Goal: Task Accomplishment & Management: Complete application form

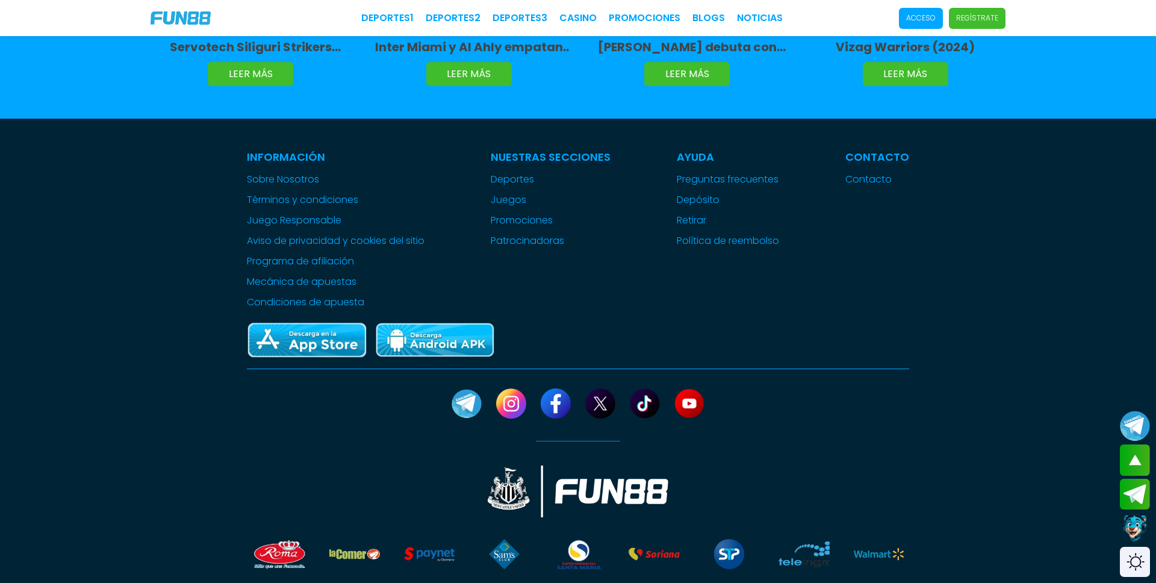
scroll to position [3026, 0]
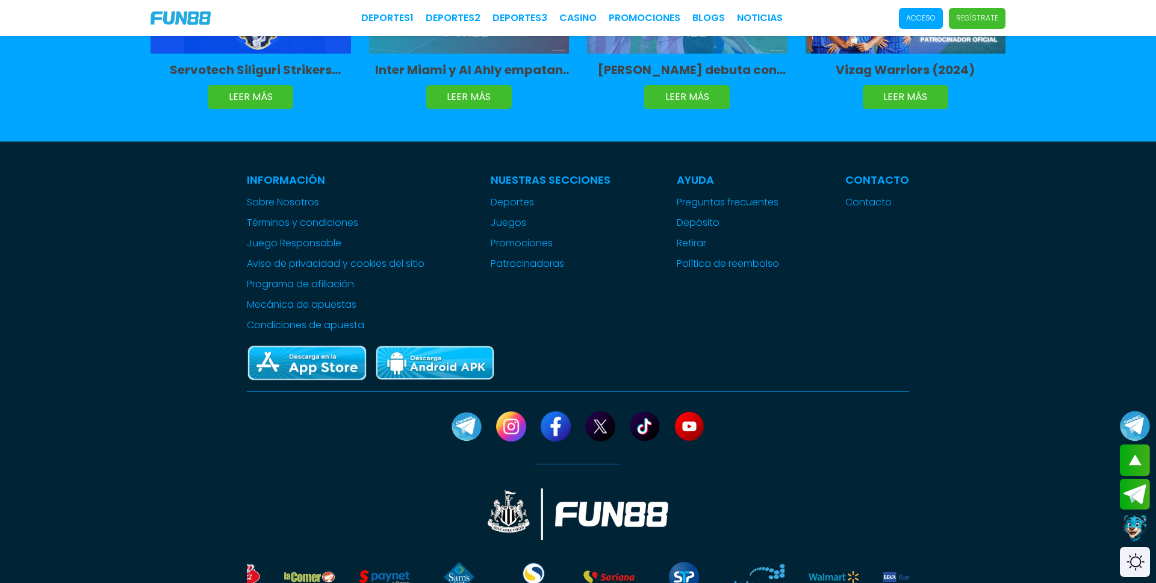
click at [525, 287] on div "Nuestras Secciones Deportes Juegos inicio popular jackpot nuevo casual crash pr…" at bounding box center [551, 252] width 120 height 161
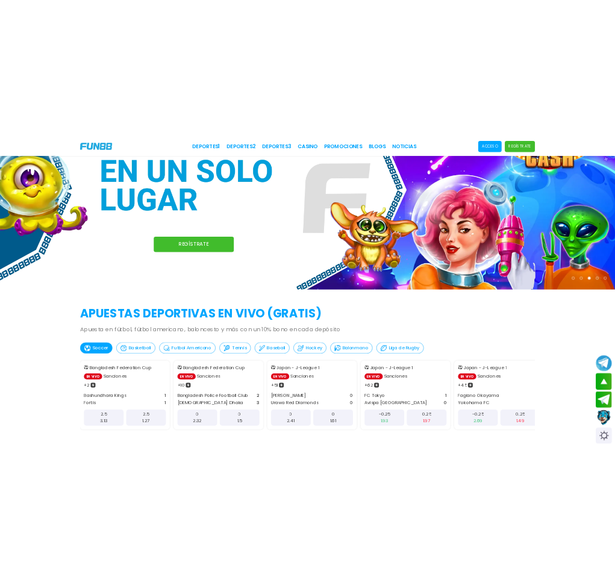
scroll to position [0, 0]
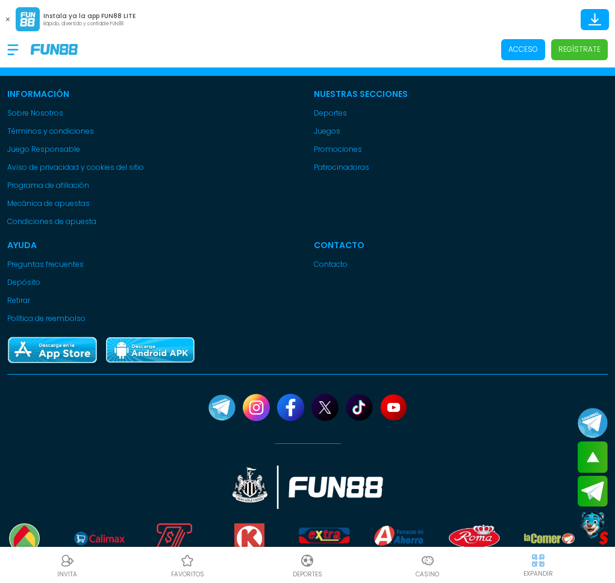
scroll to position [4138, 0]
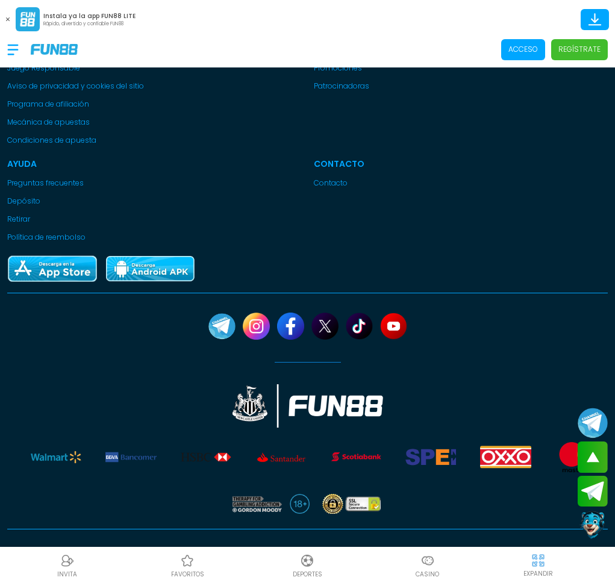
click at [7, 17] on icon at bounding box center [8, 19] width 4 height 4
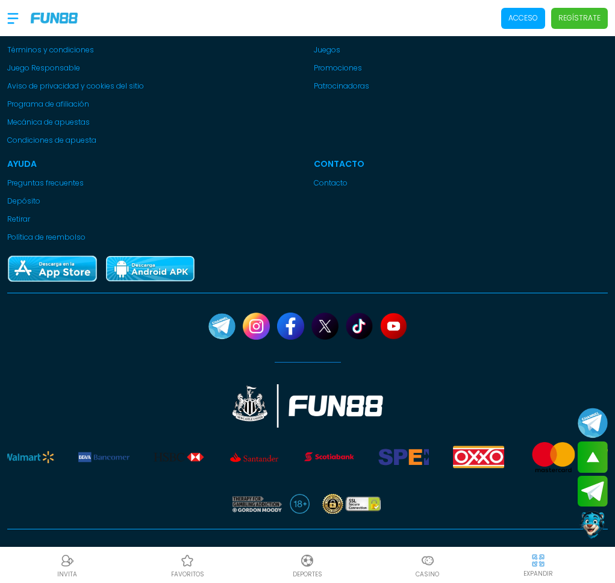
click at [12, 18] on div at bounding box center [18, 19] width 23 height 36
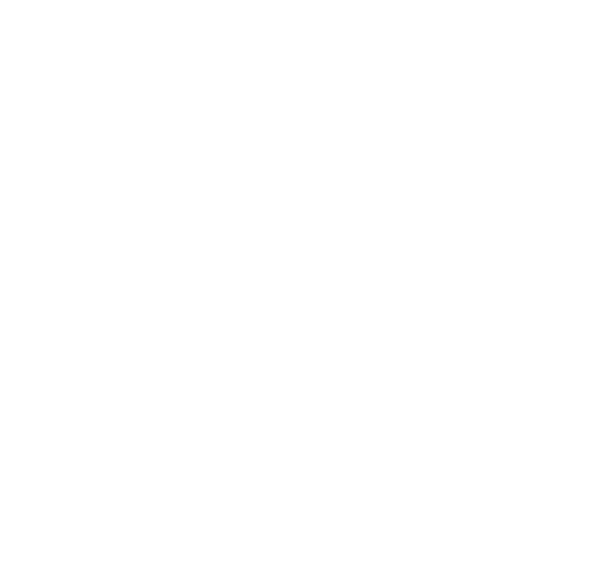
scroll to position [0, 0]
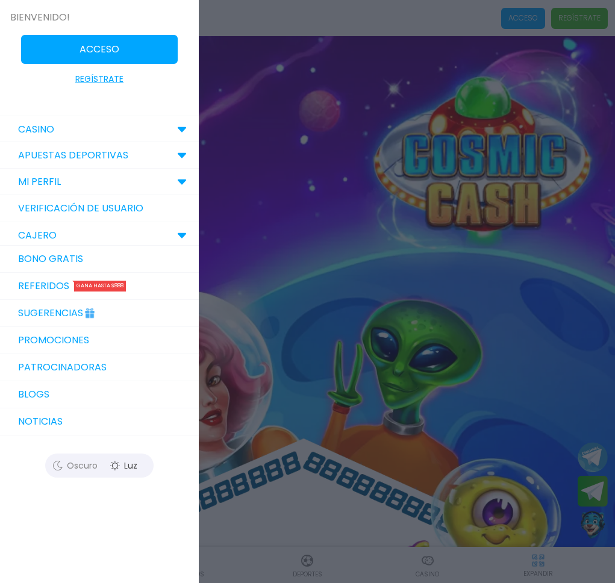
click at [179, 130] on icon at bounding box center [182, 129] width 10 height 6
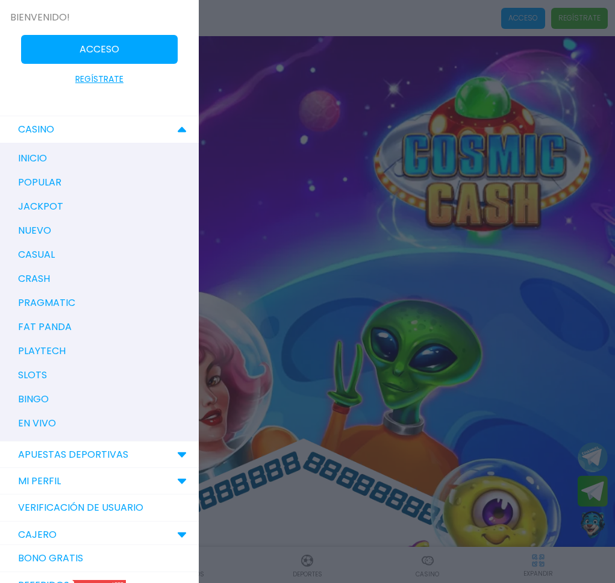
click at [179, 130] on use at bounding box center [182, 129] width 8 height 5
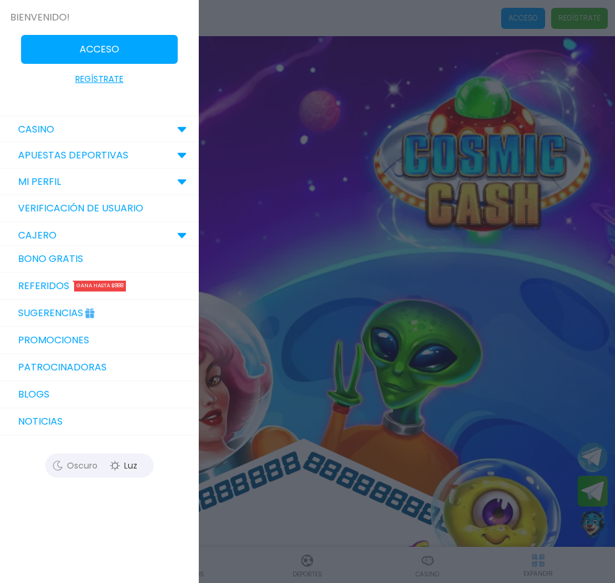
click at [85, 468] on div "Oscuro" at bounding box center [75, 466] width 54 height 18
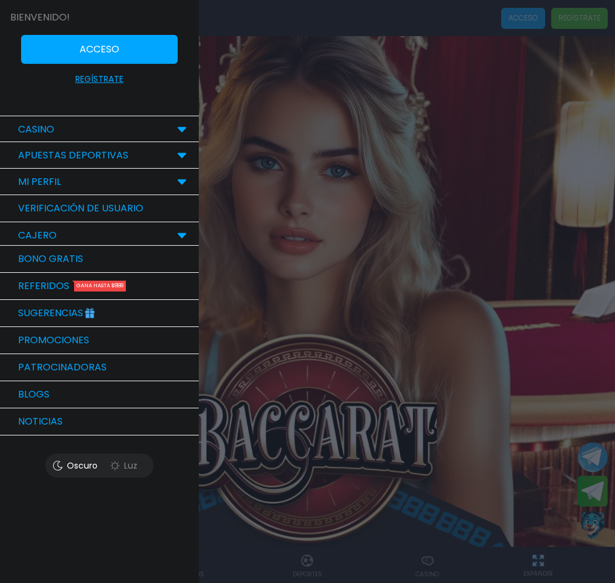
click at [153, 234] on div "CAJERO" at bounding box center [99, 235] width 199 height 27
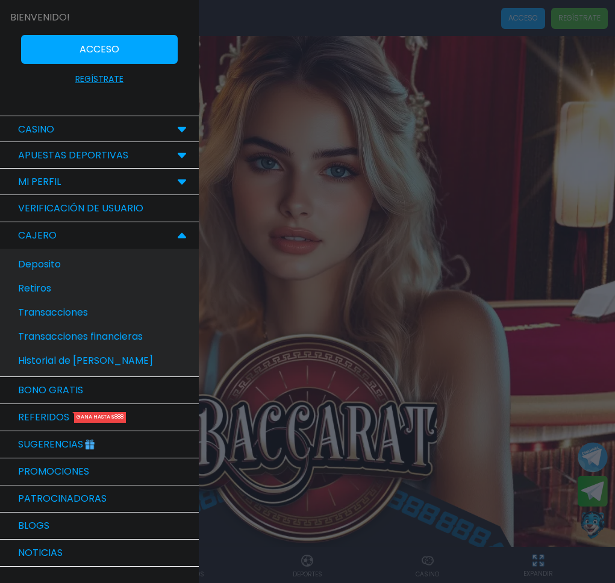
click at [148, 239] on div "CAJERO" at bounding box center [99, 235] width 199 height 27
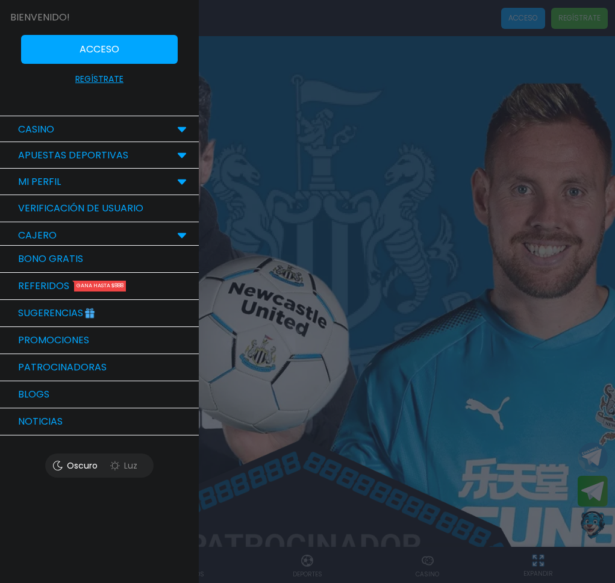
click at [331, 210] on div at bounding box center [307, 291] width 615 height 583
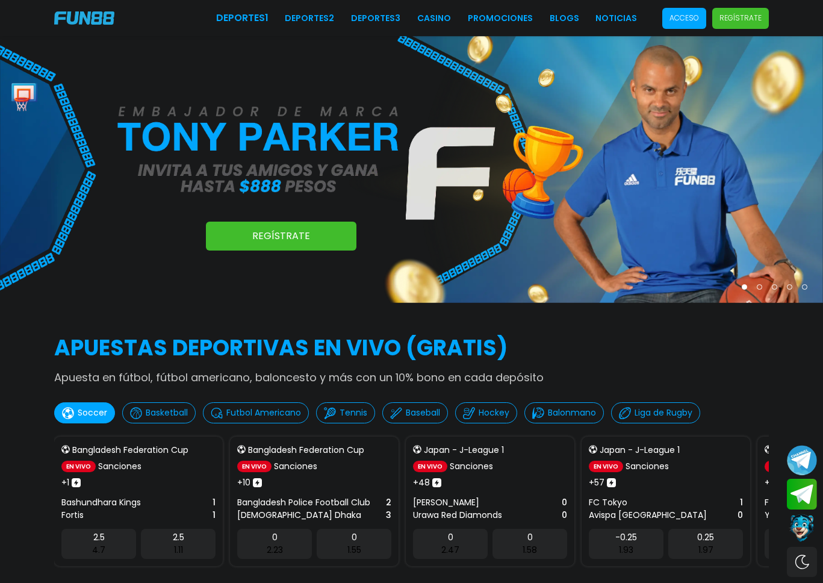
click at [79, 20] on img at bounding box center [84, 17] width 60 height 13
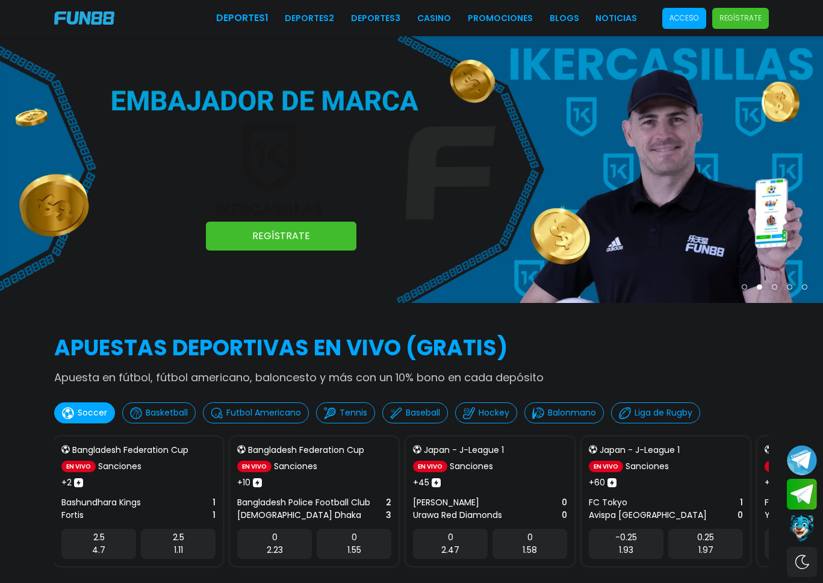
click at [170, 412] on p "Basketball" at bounding box center [167, 413] width 42 height 13
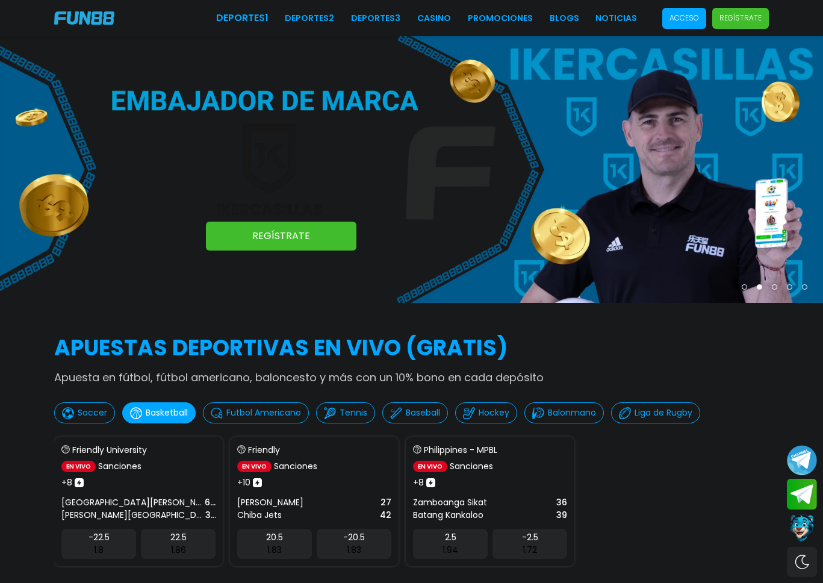
click at [95, 417] on p "Soccer" at bounding box center [93, 413] width 30 height 13
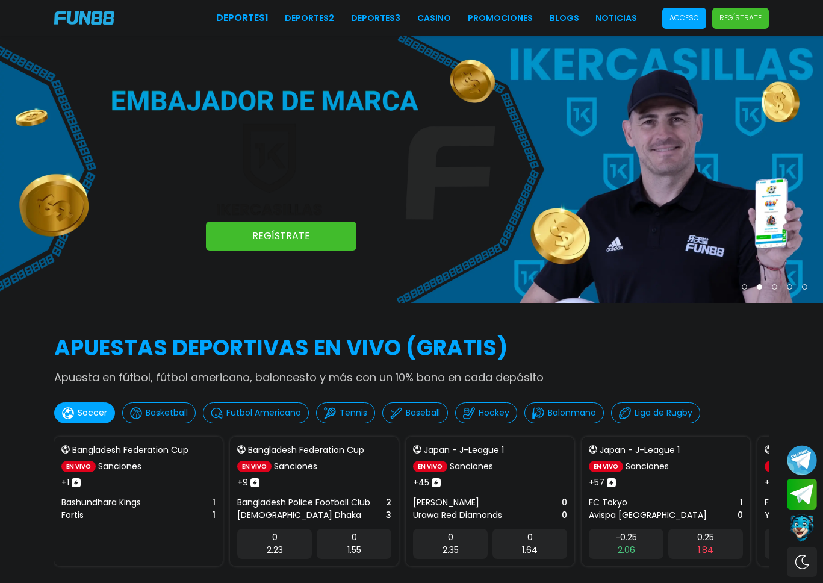
click at [614, 17] on p "Regístrate" at bounding box center [741, 18] width 42 height 11
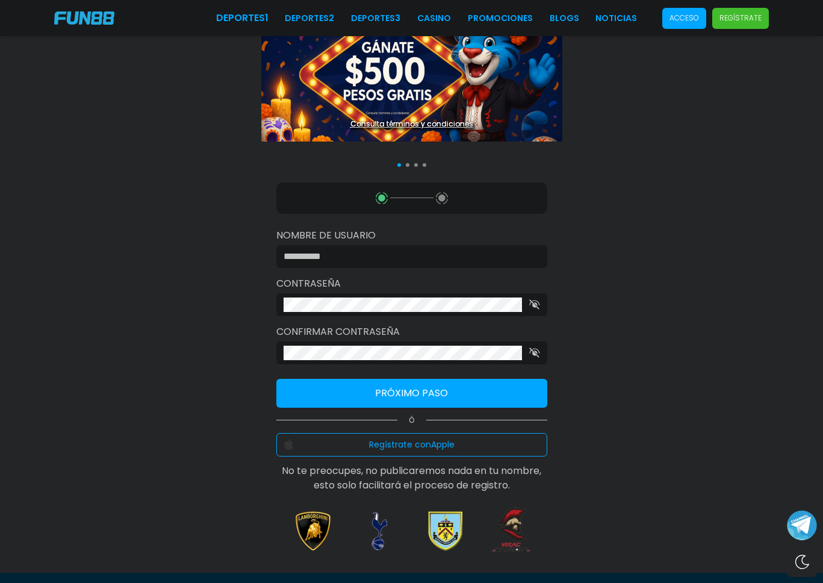
scroll to position [22, 0]
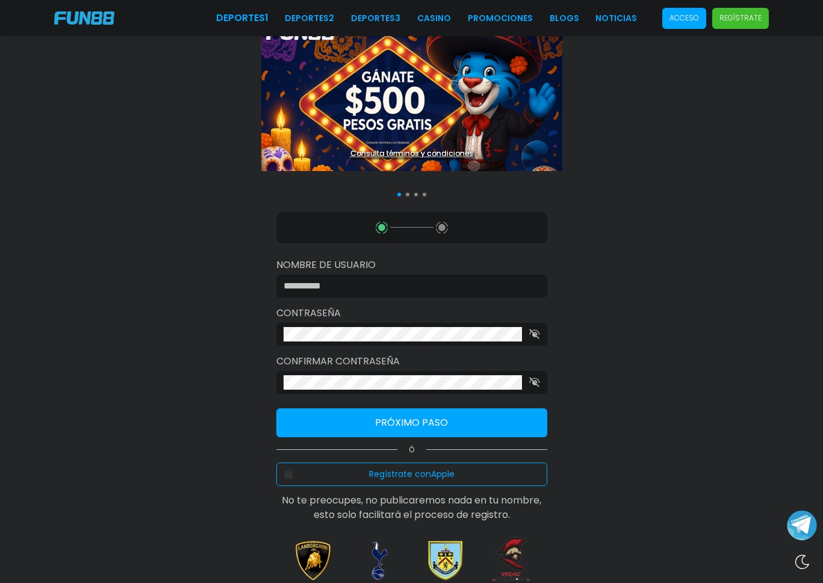
click at [373, 281] on input at bounding box center [408, 286] width 249 height 14
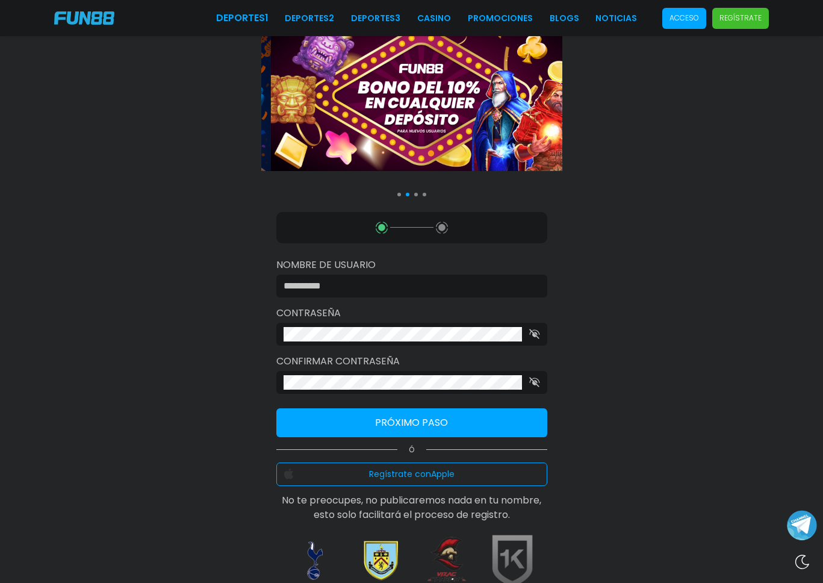
click at [242, 349] on div "Consulta términos y condiciones Consulta términos y condiciones Consulta términ…" at bounding box center [411, 290] width 823 height 624
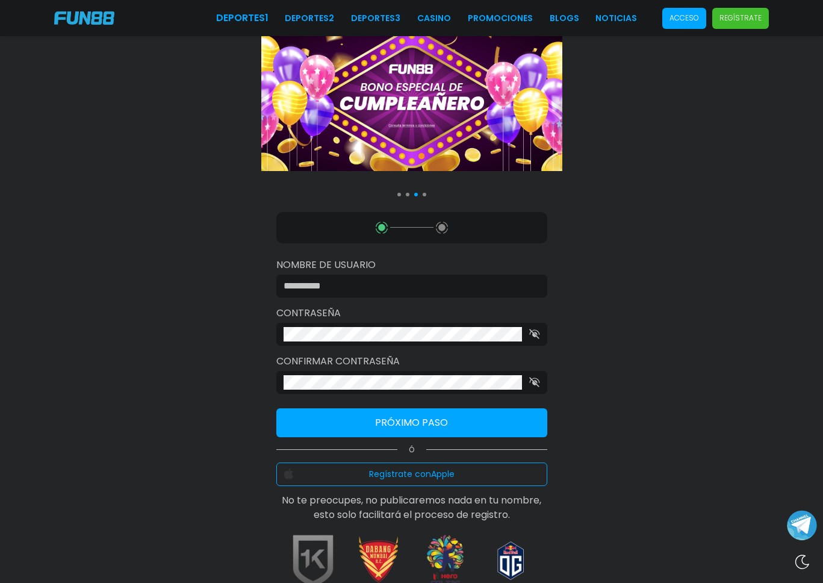
click at [444, 476] on button "Regístrate con Apple" at bounding box center [411, 474] width 271 height 23
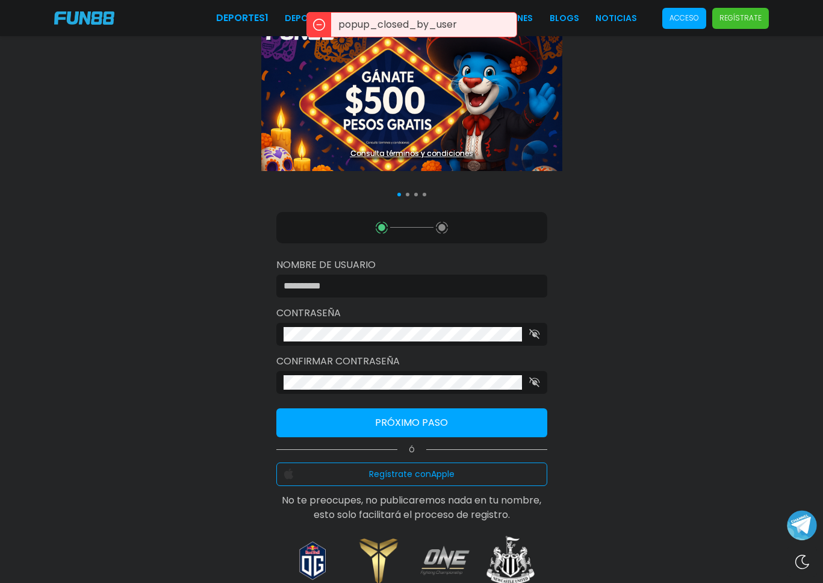
click at [614, 430] on div "Consulta términos y condiciones Consulta términos y condiciones Consulta términ…" at bounding box center [411, 290] width 823 height 624
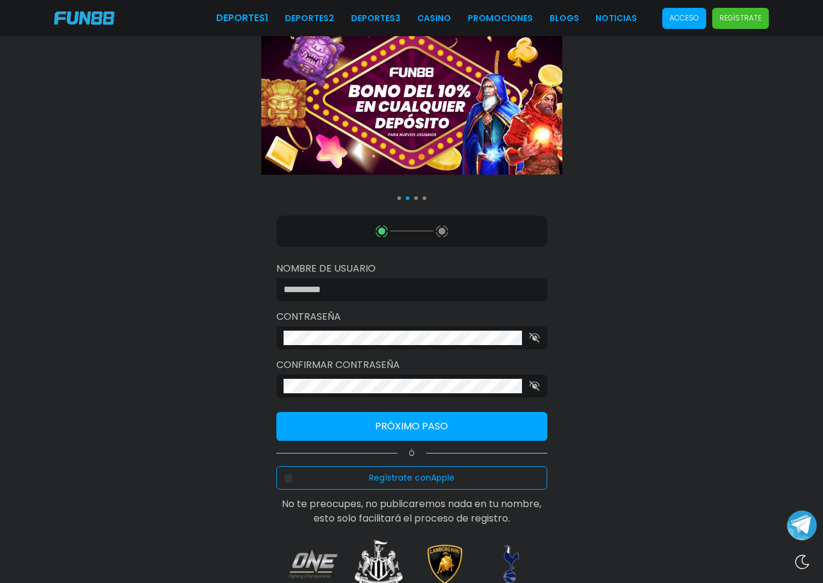
scroll to position [0, 0]
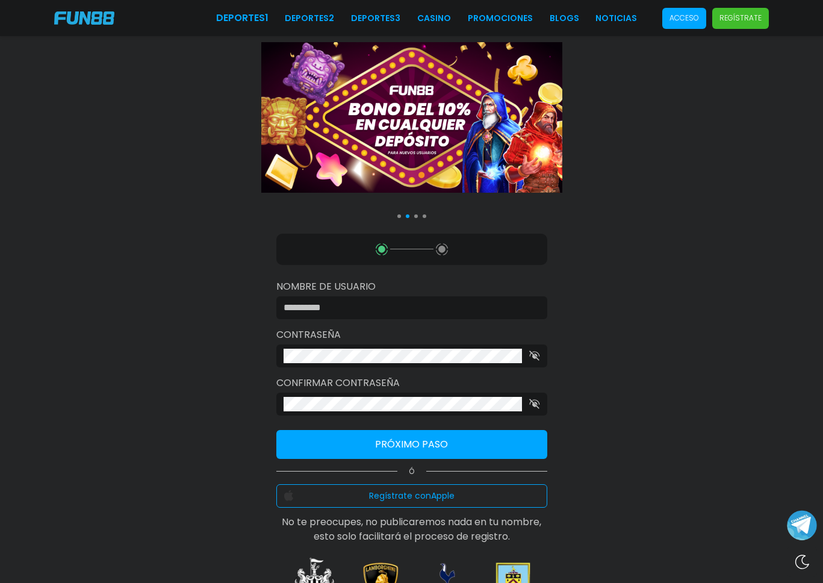
click at [395, 496] on button "Regístrate con Apple" at bounding box center [411, 495] width 271 height 23
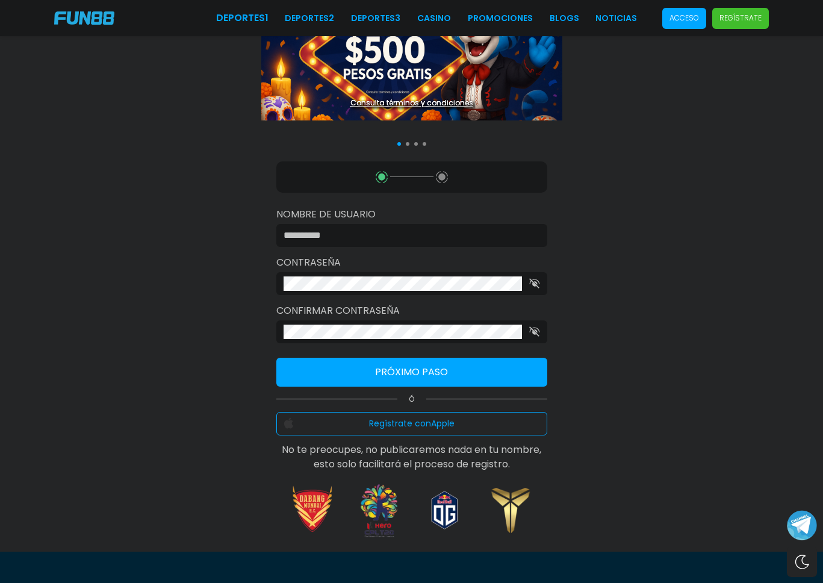
scroll to position [65, 0]
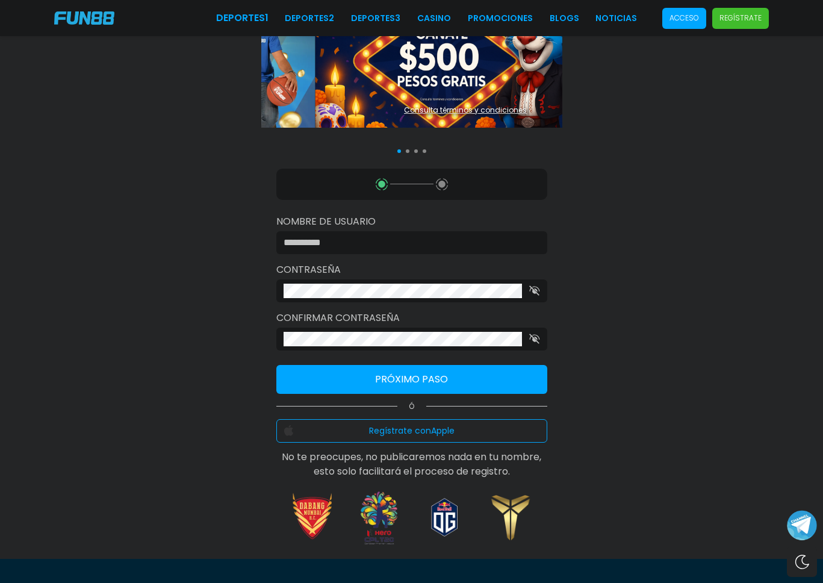
click at [439, 182] on use at bounding box center [442, 184] width 12 height 12
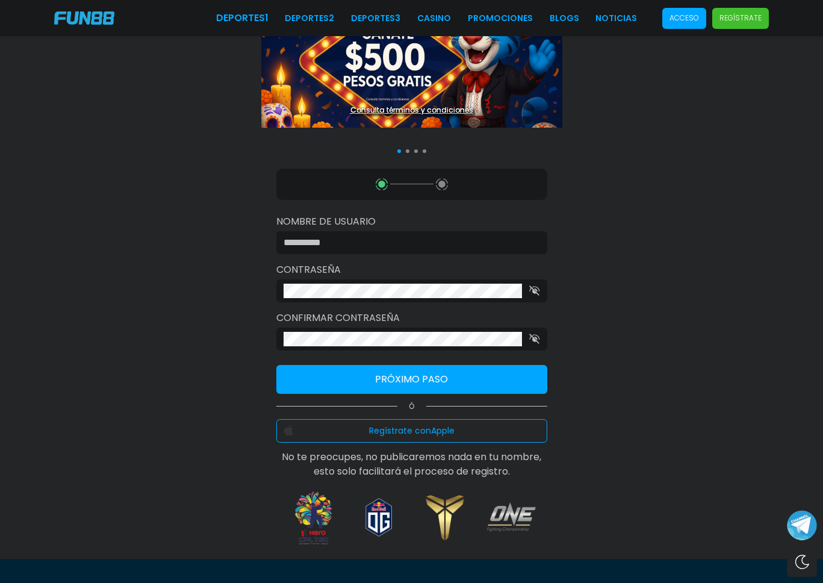
click at [409, 151] on div at bounding box center [408, 151] width 4 height 4
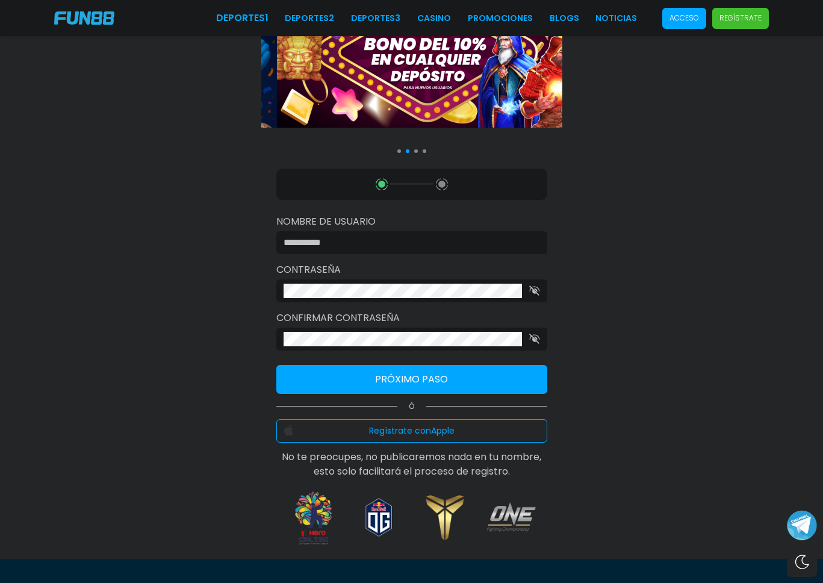
click at [414, 151] on div at bounding box center [416, 151] width 4 height 4
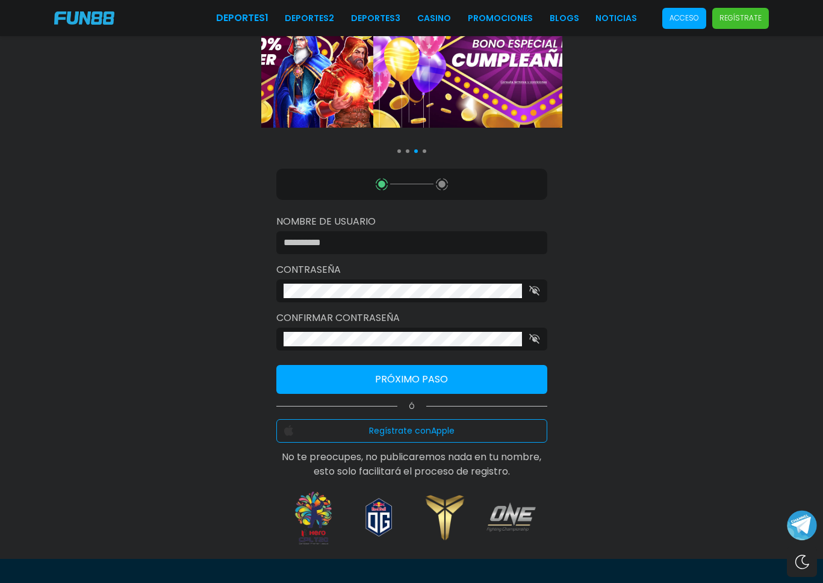
click at [425, 151] on div at bounding box center [425, 151] width 4 height 4
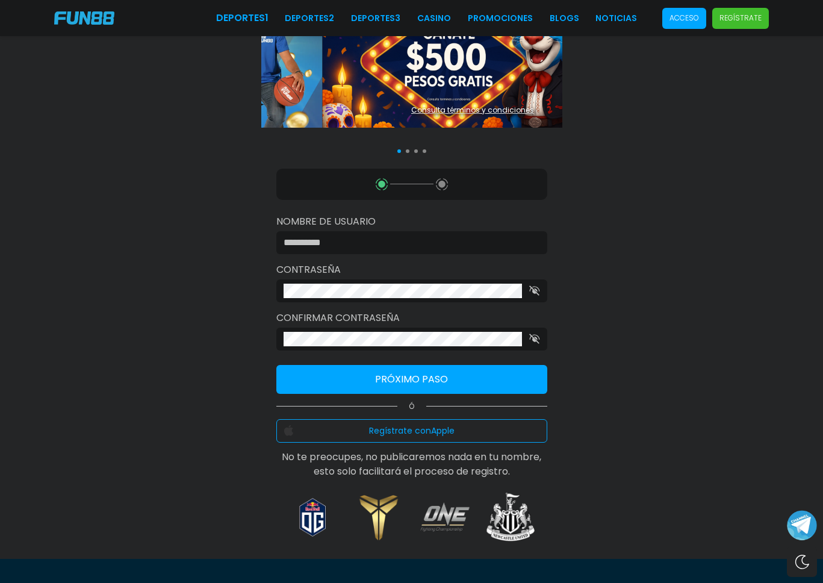
scroll to position [83, 0]
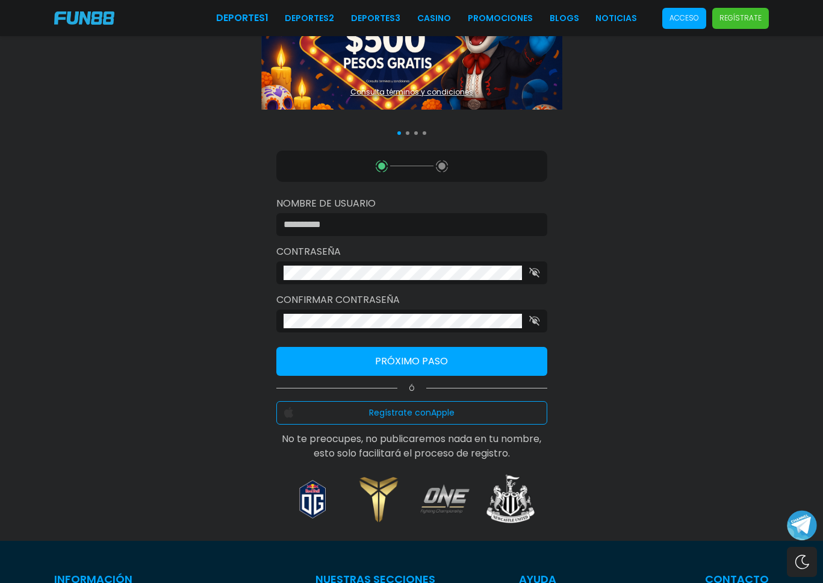
click at [350, 226] on input at bounding box center [408, 224] width 249 height 14
